Goal: Information Seeking & Learning: Find specific fact

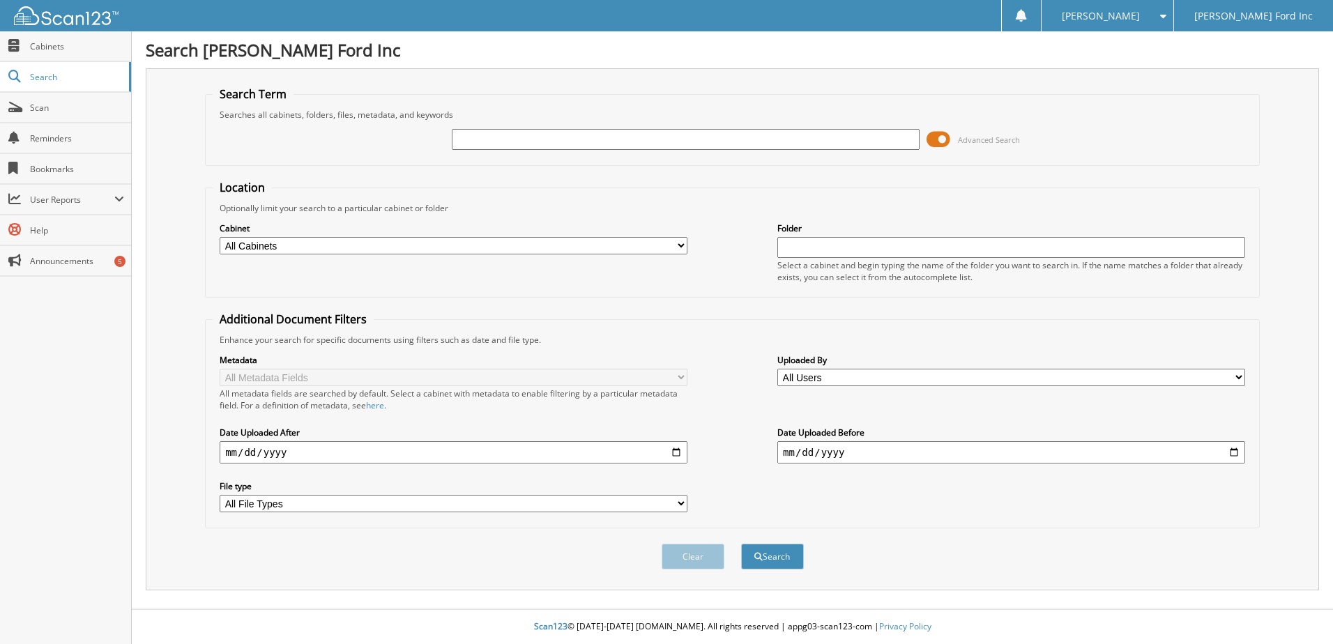
click at [616, 134] on input "text" at bounding box center [686, 139] width 468 height 21
type input "TOTAL PROPERTY SERVICES INC"
click at [780, 550] on button "Search" at bounding box center [772, 557] width 63 height 26
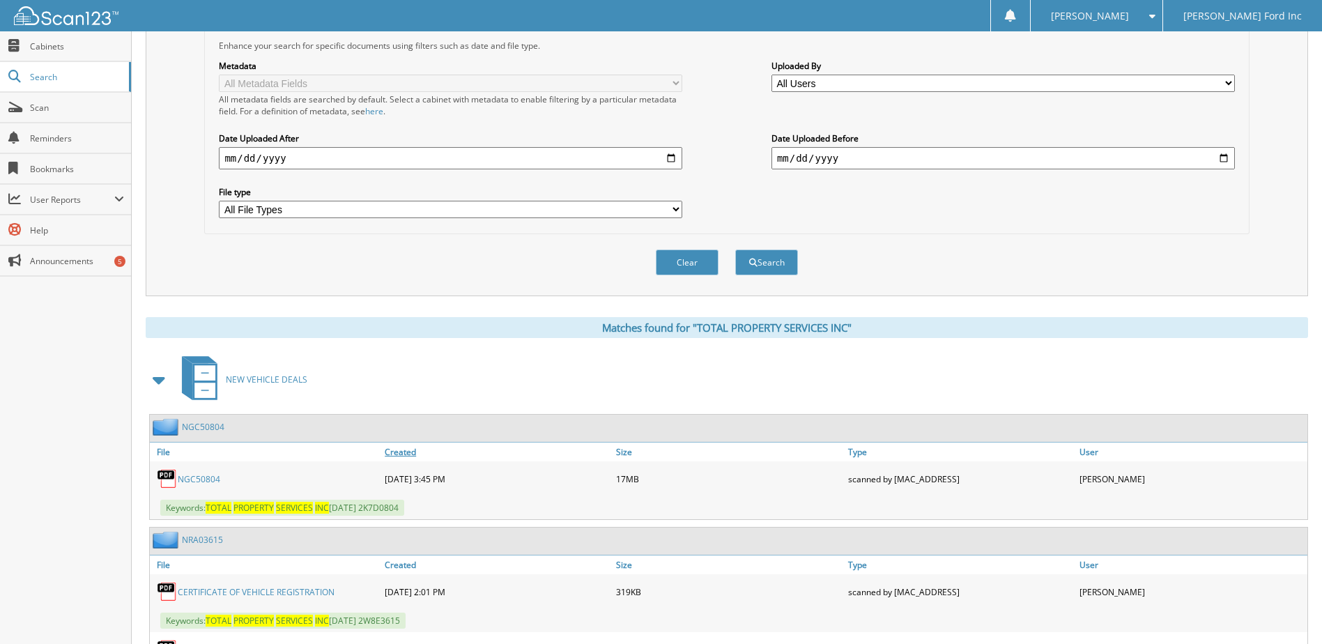
scroll to position [488, 0]
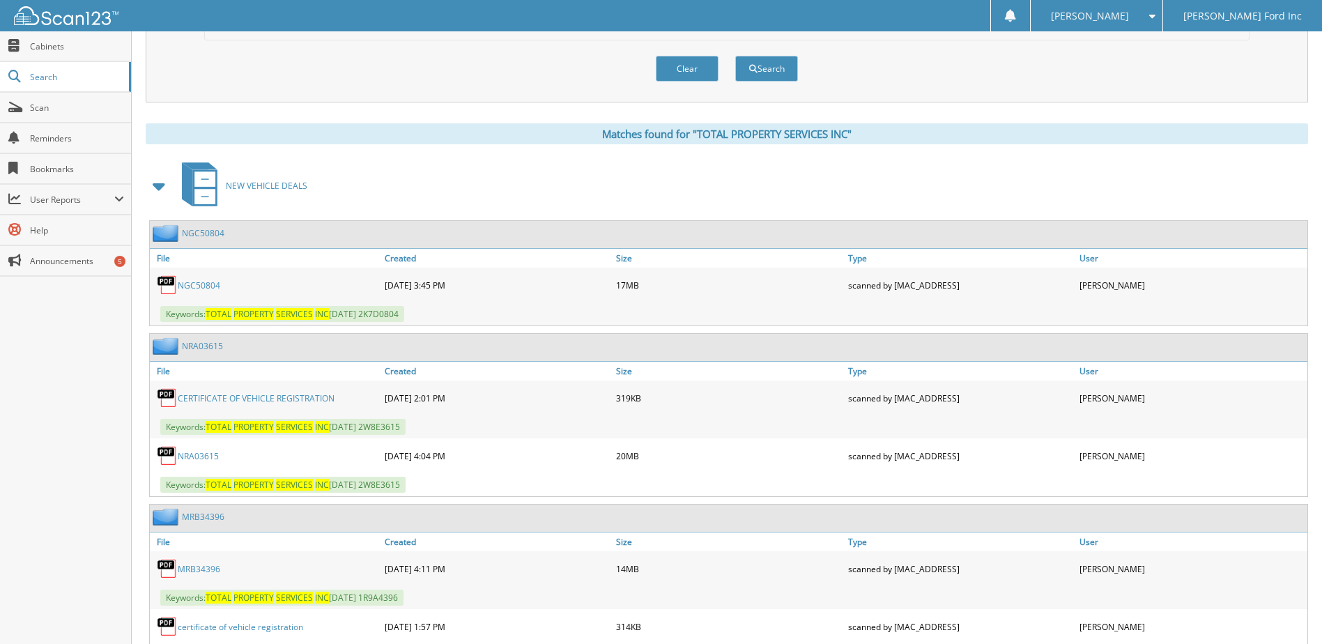
click at [192, 283] on link "NGC50804" at bounding box center [199, 285] width 43 height 12
click at [201, 461] on link "NRA03615" at bounding box center [198, 456] width 41 height 12
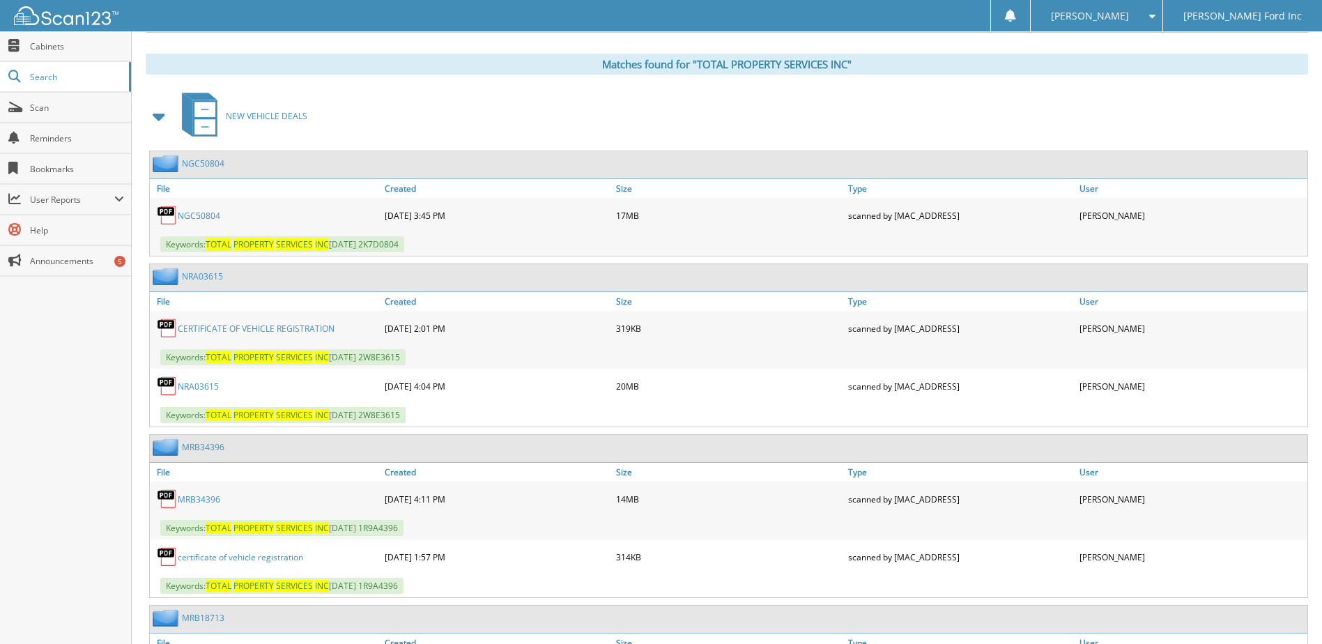
click at [205, 500] on link "MRB34396" at bounding box center [199, 499] width 43 height 12
